Goal: Task Accomplishment & Management: Use online tool/utility

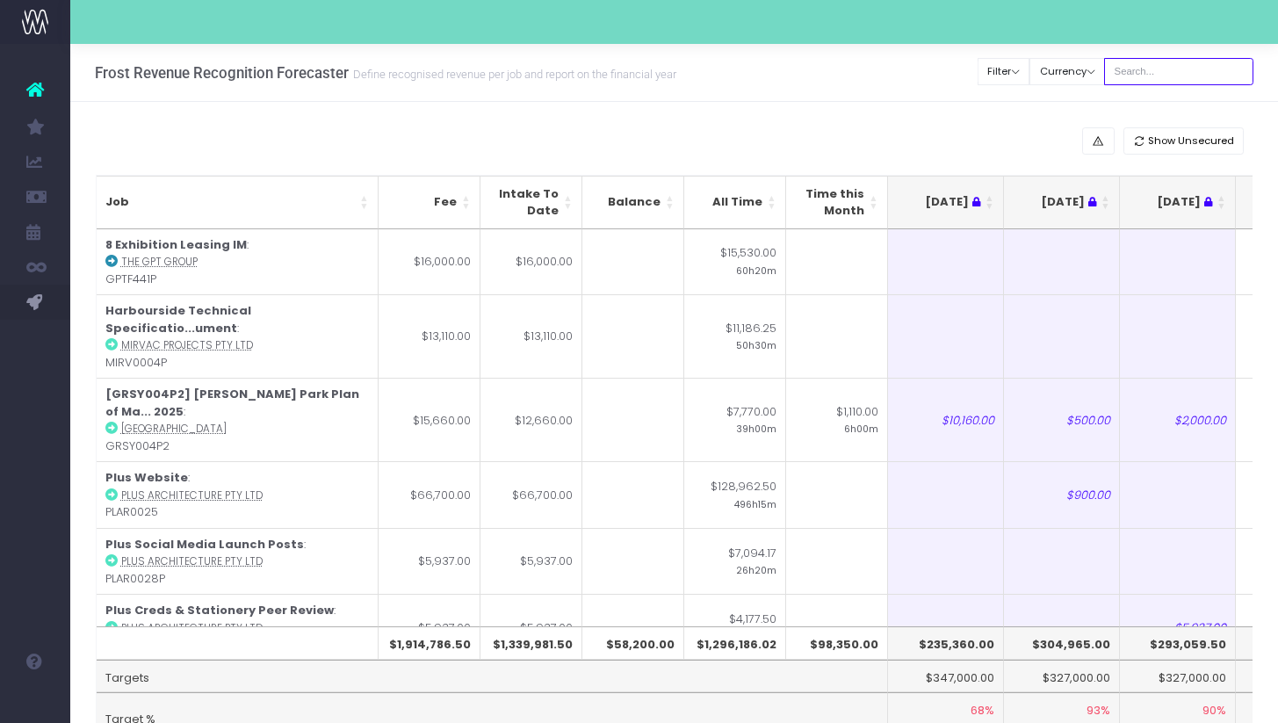
click at [1194, 74] on input "text" at bounding box center [1178, 71] width 149 height 27
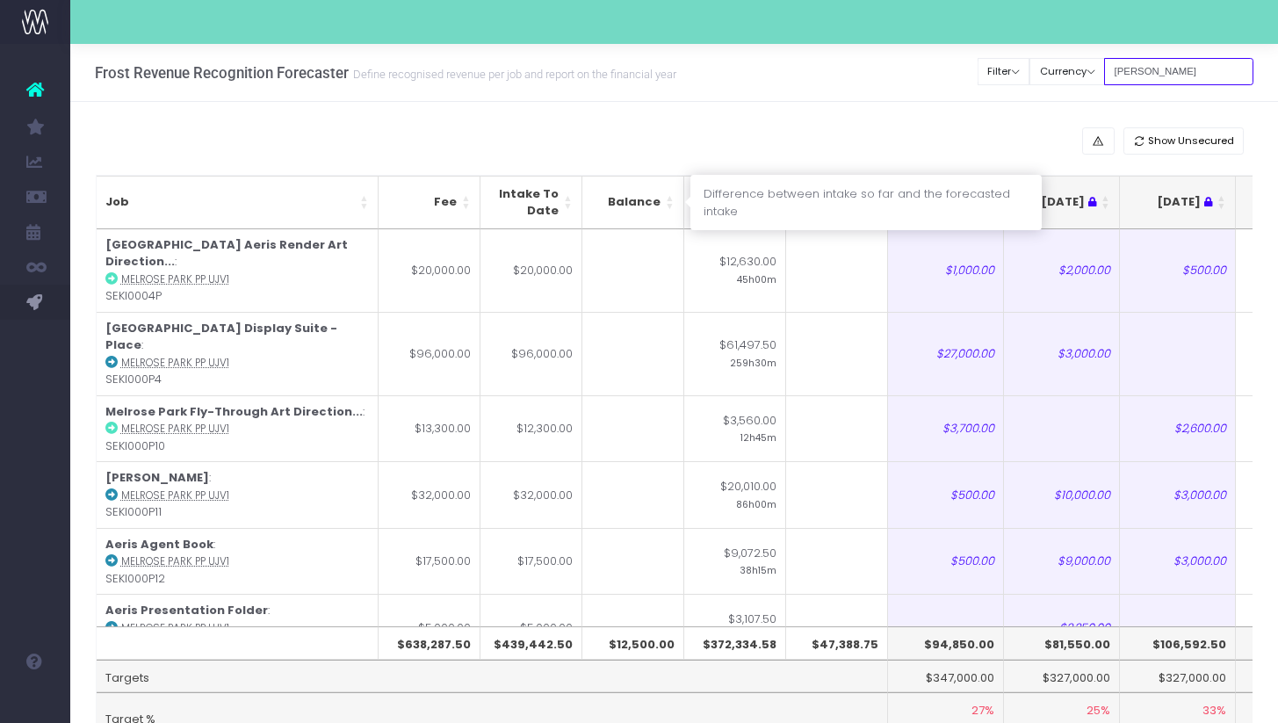
type input "[PERSON_NAME]"
click at [674, 208] on th "Balance" at bounding box center [633, 203] width 102 height 54
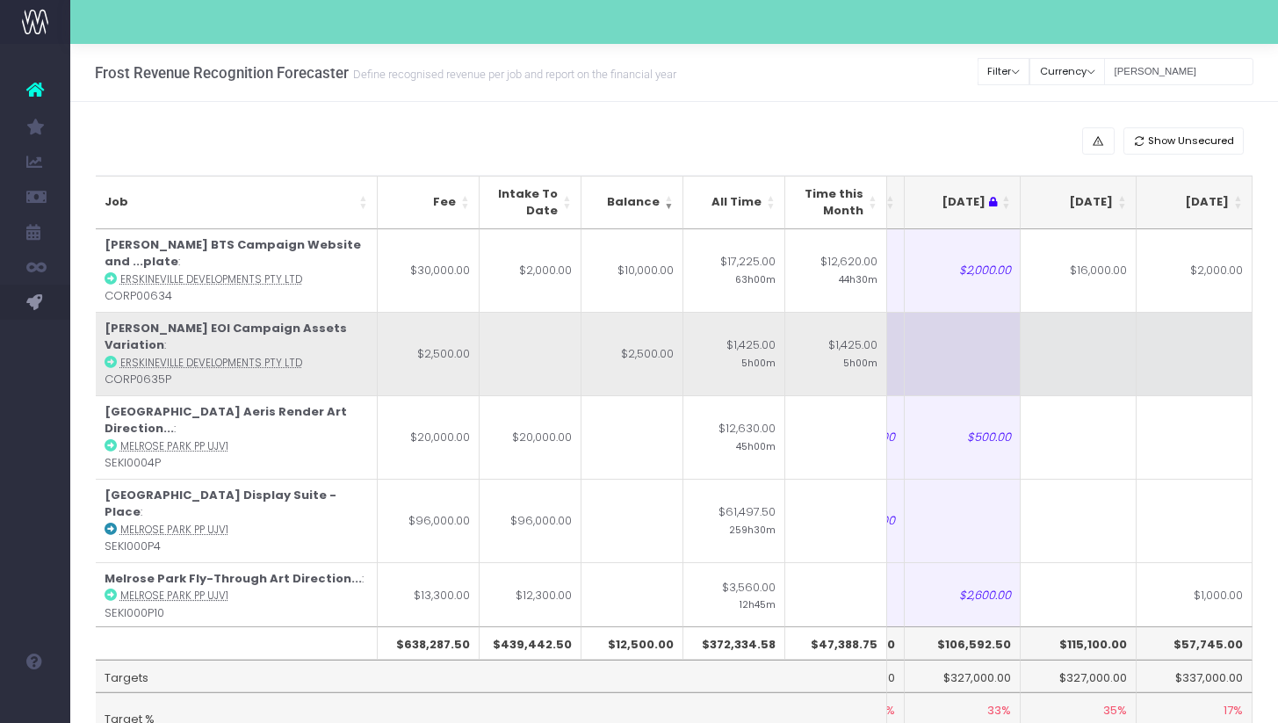
click at [1086, 332] on td at bounding box center [1078, 353] width 116 height 83
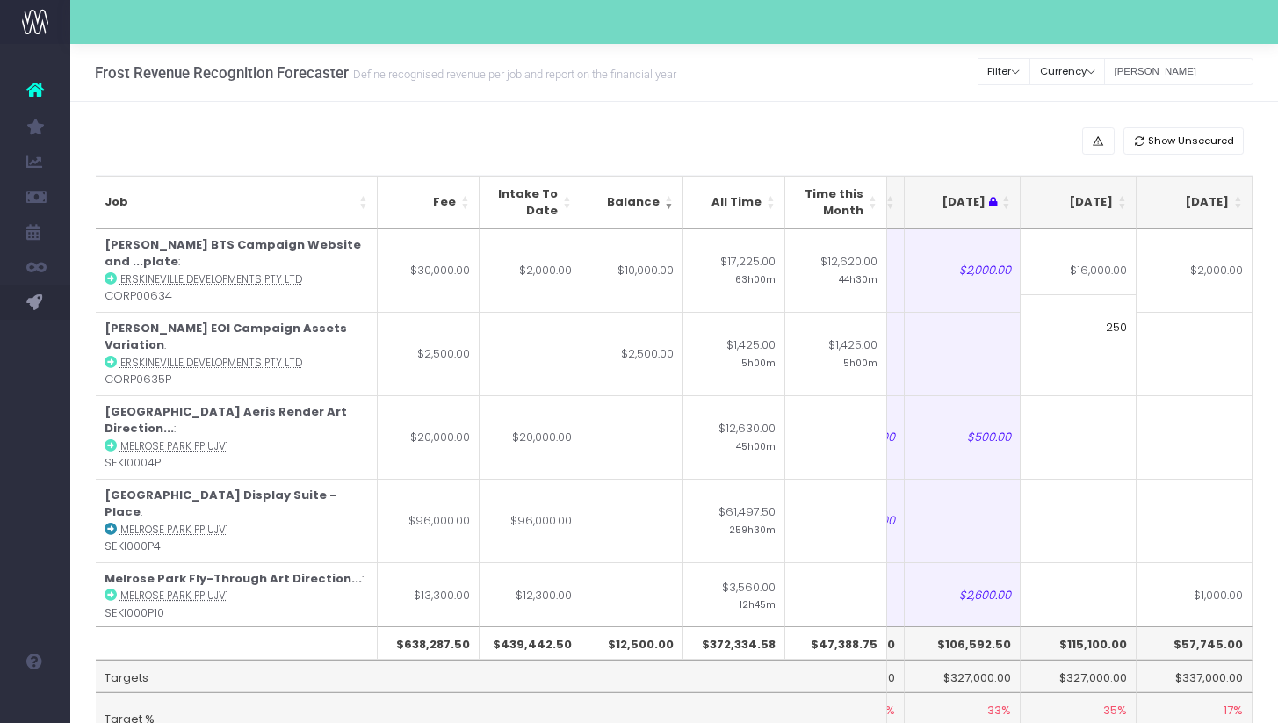
type input "2500"
click at [1124, 208] on th "[DATE]" at bounding box center [1078, 203] width 116 height 54
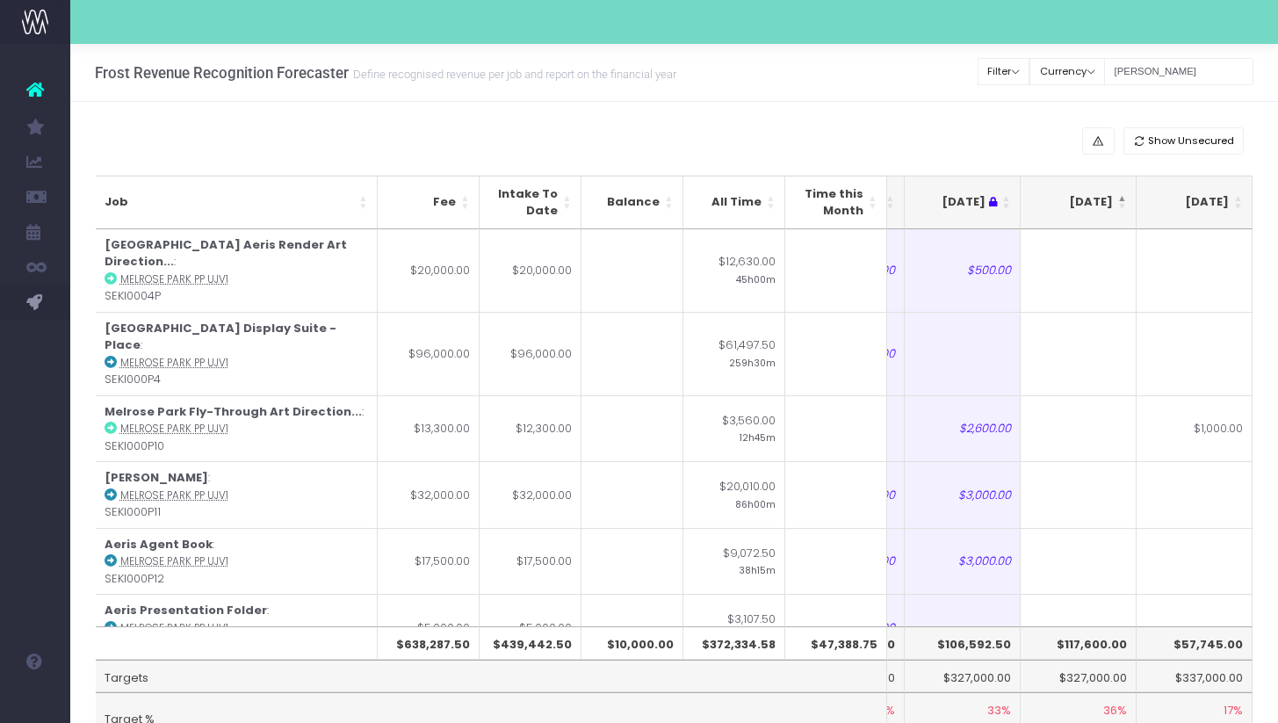
click at [1124, 208] on th "[DATE]" at bounding box center [1078, 203] width 116 height 54
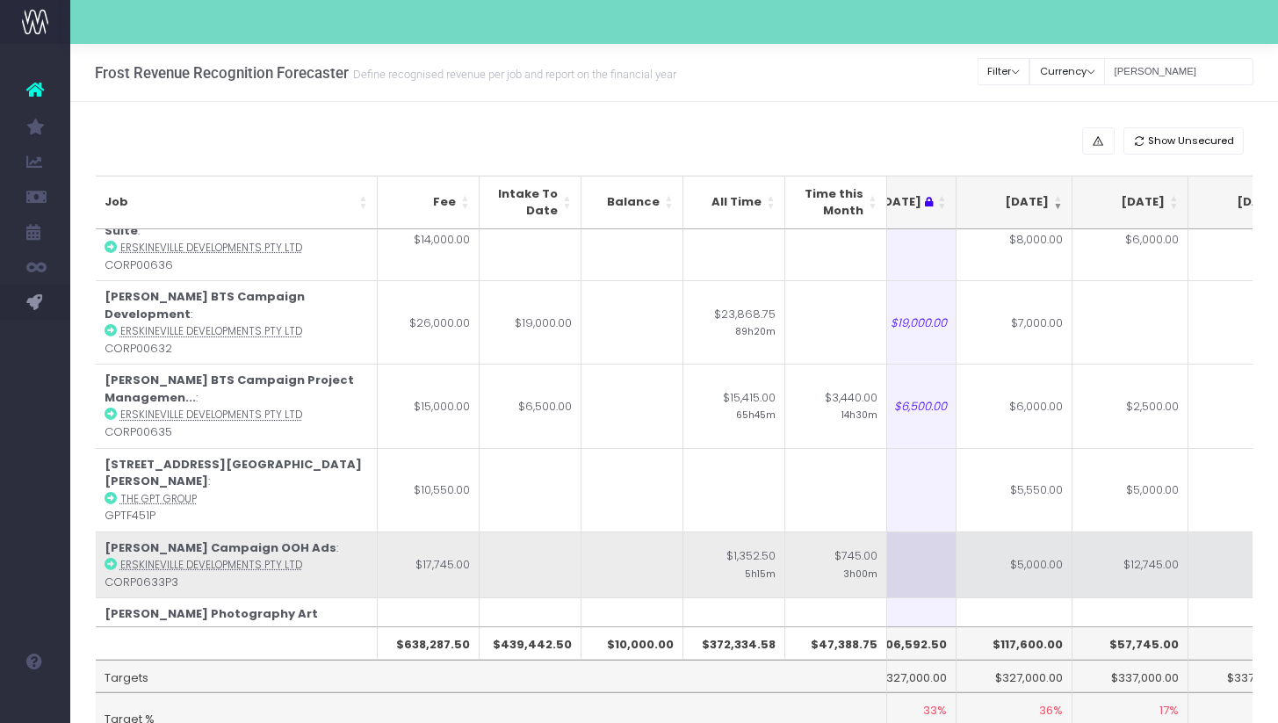
scroll to position [397, 272]
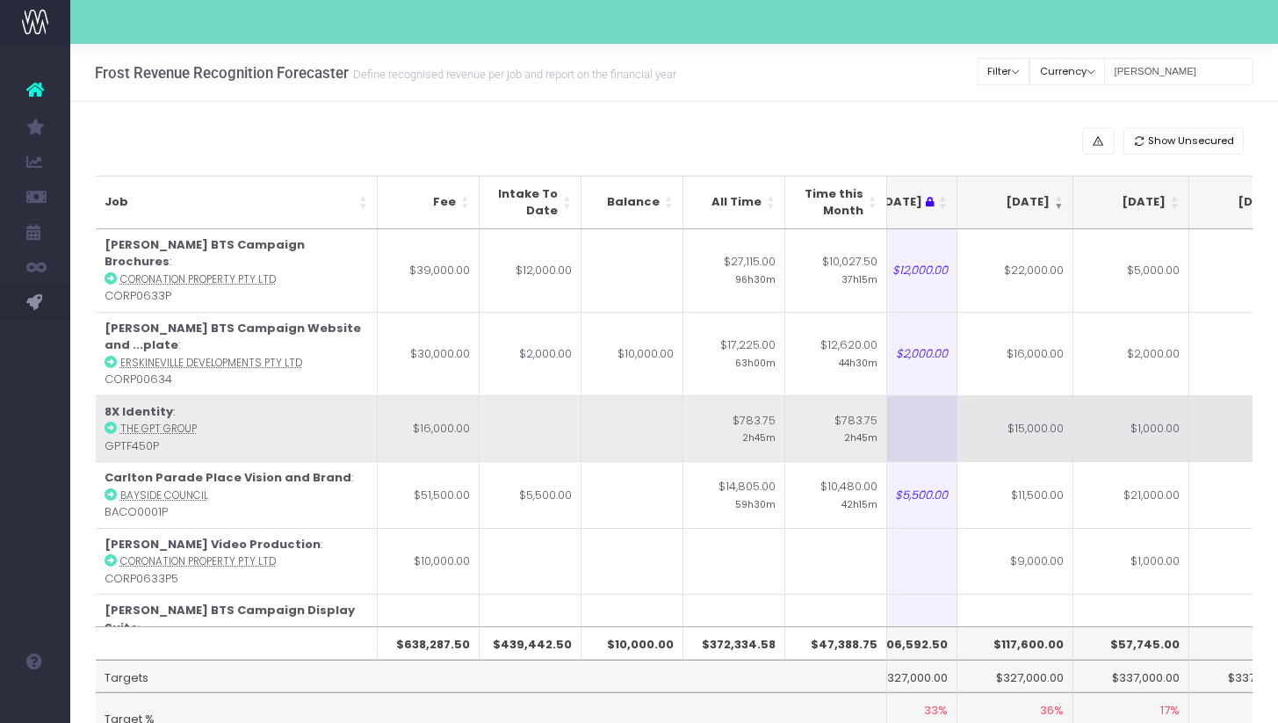
click at [1025, 405] on td "$15,000.00" at bounding box center [1015, 428] width 116 height 67
click at [1126, 418] on td "$1,000.00" at bounding box center [1131, 428] width 116 height 67
type input "2000"
